Goal: Task Accomplishment & Management: Complete application form

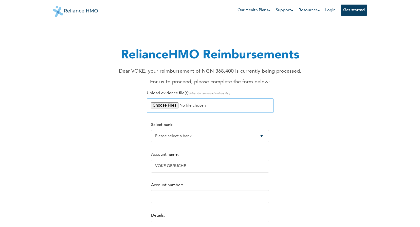
click at [168, 105] on input "file" at bounding box center [210, 105] width 127 height 14
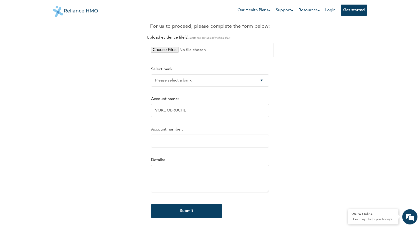
scroll to position [76, 0]
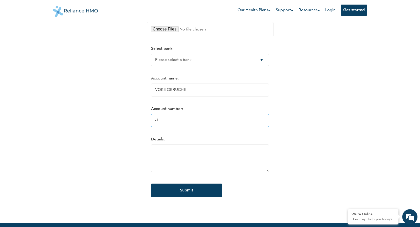
click at [266, 121] on input "-1" at bounding box center [210, 120] width 118 height 13
click at [267, 121] on input "-2" at bounding box center [210, 120] width 118 height 13
click at [268, 121] on input "-1" at bounding box center [210, 120] width 118 height 13
click at [268, 121] on input "0" at bounding box center [210, 120] width 118 height 13
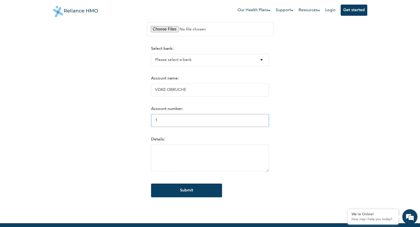
click at [268, 121] on input "1" at bounding box center [210, 120] width 118 height 13
click at [268, 121] on input "2" at bounding box center [210, 120] width 118 height 13
click at [267, 123] on input "1" at bounding box center [210, 120] width 118 height 13
click at [267, 123] on input "0" at bounding box center [210, 120] width 118 height 13
click at [267, 123] on input "-1" at bounding box center [210, 120] width 118 height 13
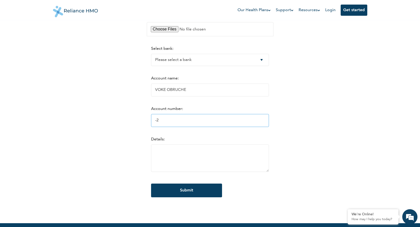
click at [267, 123] on input "-2" at bounding box center [210, 120] width 118 height 13
click at [267, 123] on input "-3" at bounding box center [210, 120] width 118 height 13
click at [267, 123] on input "-4" at bounding box center [210, 120] width 118 height 13
click at [268, 120] on input "-3" at bounding box center [210, 120] width 118 height 13
click at [268, 120] on input "-2" at bounding box center [210, 120] width 118 height 13
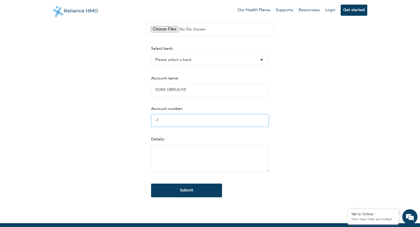
click at [268, 120] on input "-1" at bounding box center [210, 120] width 118 height 13
click at [268, 120] on input "0" at bounding box center [210, 120] width 118 height 13
click at [267, 120] on input "1" at bounding box center [210, 120] width 118 height 13
click at [151, 120] on input "1" at bounding box center [210, 120] width 118 height 13
click at [267, 122] on input "0" at bounding box center [210, 120] width 118 height 13
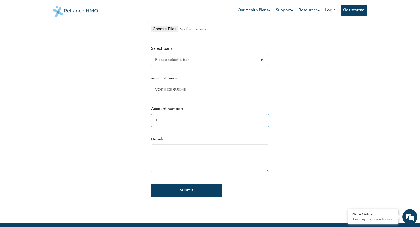
click at [268, 121] on input "1" at bounding box center [210, 120] width 118 height 13
click at [269, 119] on input "2" at bounding box center [210, 120] width 118 height 13
click at [268, 120] on input "3" at bounding box center [210, 120] width 118 height 13
click at [267, 120] on input "4" at bounding box center [210, 120] width 118 height 13
type input "5"
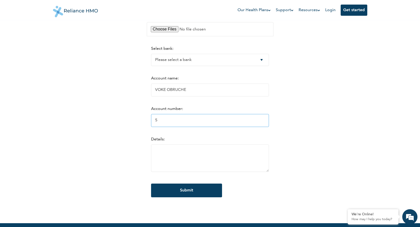
click at [267, 120] on input "5" at bounding box center [210, 120] width 118 height 13
drag, startPoint x: 193, startPoint y: 121, endPoint x: 195, endPoint y: 121, distance: 2.6
click at [193, 122] on input "5" at bounding box center [210, 120] width 118 height 13
click at [197, 120] on input "5" at bounding box center [210, 120] width 118 height 13
click at [162, 144] on div "Details:" at bounding box center [210, 155] width 118 height 36
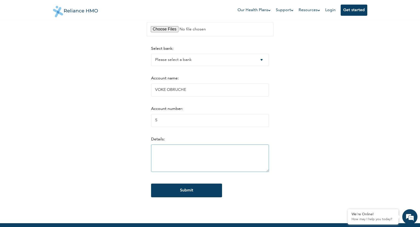
click at [164, 146] on textarea at bounding box center [210, 157] width 118 height 27
click at [175, 102] on form "Select bank: Please select a bank Access Bank Plc. Citibank Nigeria Limited Acc…" at bounding box center [210, 124] width 118 height 166
click at [264, 58] on select "Please select a bank Access Bank Plc. Citibank Nigeria Limited Access Bank (Dia…" at bounding box center [210, 60] width 118 height 12
click at [199, 47] on div "Select bank: Please select a bank Access Bank Plc. Citibank Nigeria Limited Acc…" at bounding box center [210, 56] width 118 height 20
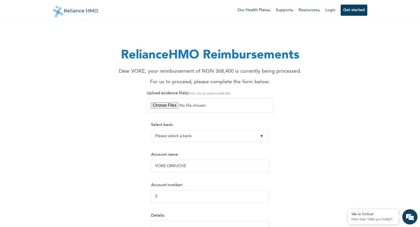
click at [294, 86] on div "RelianceHMO Reimbursements Dear VOKE, your reimbursement of NGN 368,400 is curr…" at bounding box center [210, 154] width 308 height 257
click at [312, 89] on div "RelianceHMO Reimbursements Dear VOKE, your reimbursement of NGN 368,400 is curr…" at bounding box center [210, 154] width 308 height 257
click at [252, 82] on p "For us to proceed, please complete the form below:" at bounding box center [210, 82] width 183 height 8
click at [266, 81] on p "For us to proceed, please complete the form below:" at bounding box center [210, 82] width 183 height 8
drag, startPoint x: 266, startPoint y: 81, endPoint x: 279, endPoint y: 84, distance: 13.0
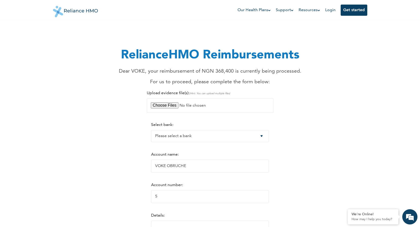
click at [279, 84] on p "For us to proceed, please complete the form below:" at bounding box center [210, 82] width 183 height 8
click at [265, 81] on p "For us to proceed, please complete the form below:" at bounding box center [210, 82] width 183 height 8
click at [264, 82] on p "For us to proceed, please complete the form below:" at bounding box center [210, 82] width 183 height 8
click at [285, 63] on h1 "RelianceHMO Reimbursements" at bounding box center [210, 55] width 183 height 18
